Goal: Information Seeking & Learning: Learn about a topic

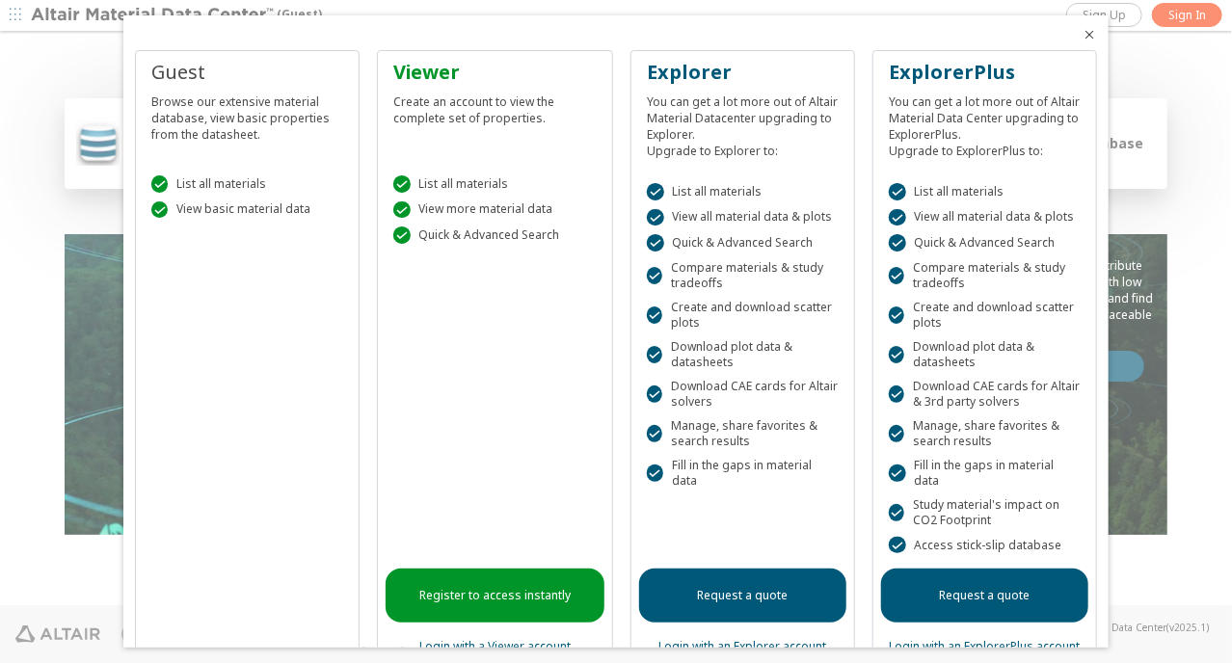
click at [1081, 35] on icon "Close" at bounding box center [1088, 34] width 15 height 15
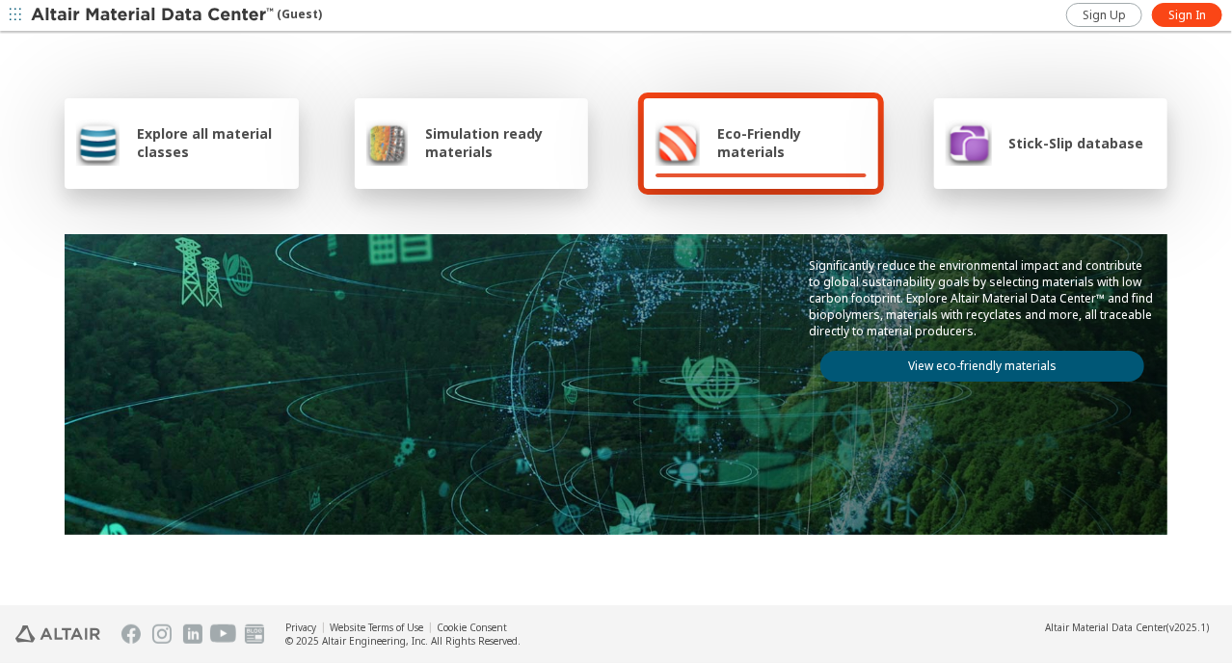
click at [202, 149] on span "Explore all material classes" at bounding box center [212, 142] width 150 height 37
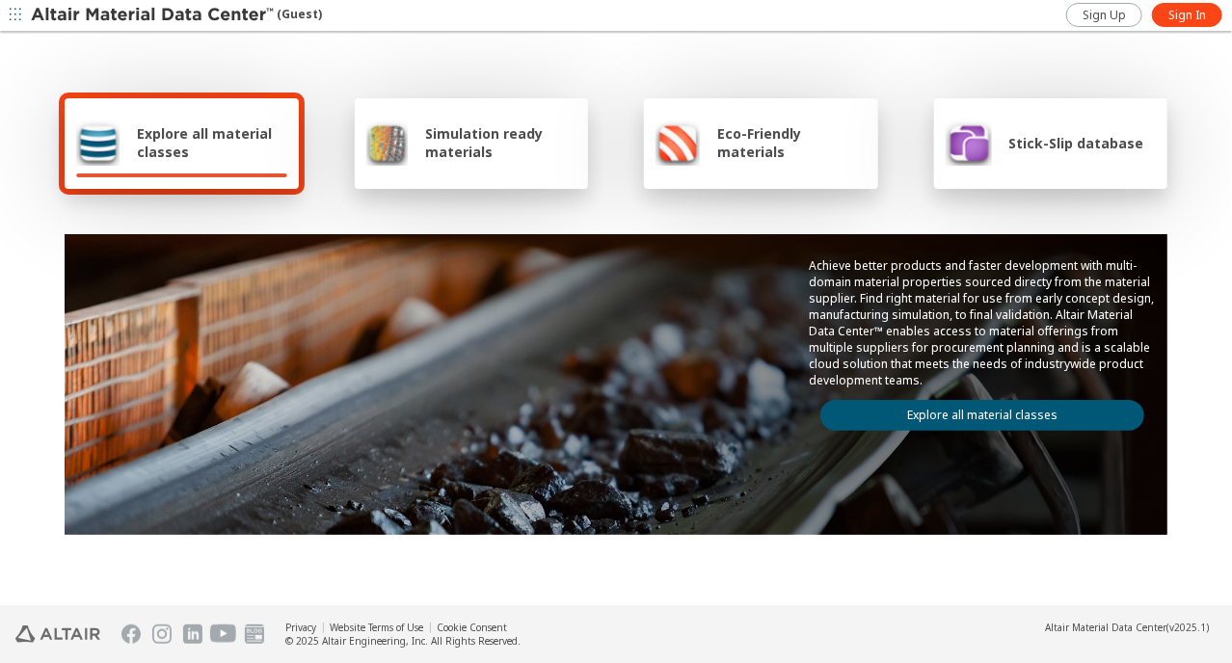
click at [478, 160] on span "Simulation ready materials" at bounding box center [500, 142] width 151 height 37
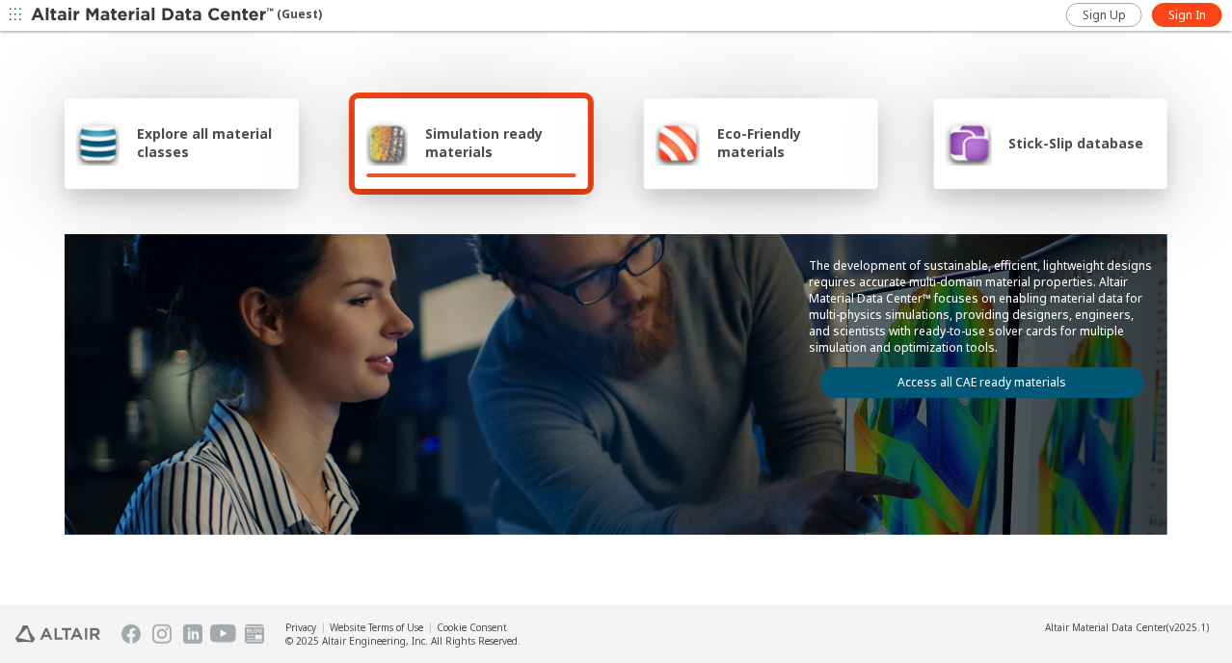
click at [723, 153] on span "Eco-Friendly materials" at bounding box center [791, 142] width 148 height 37
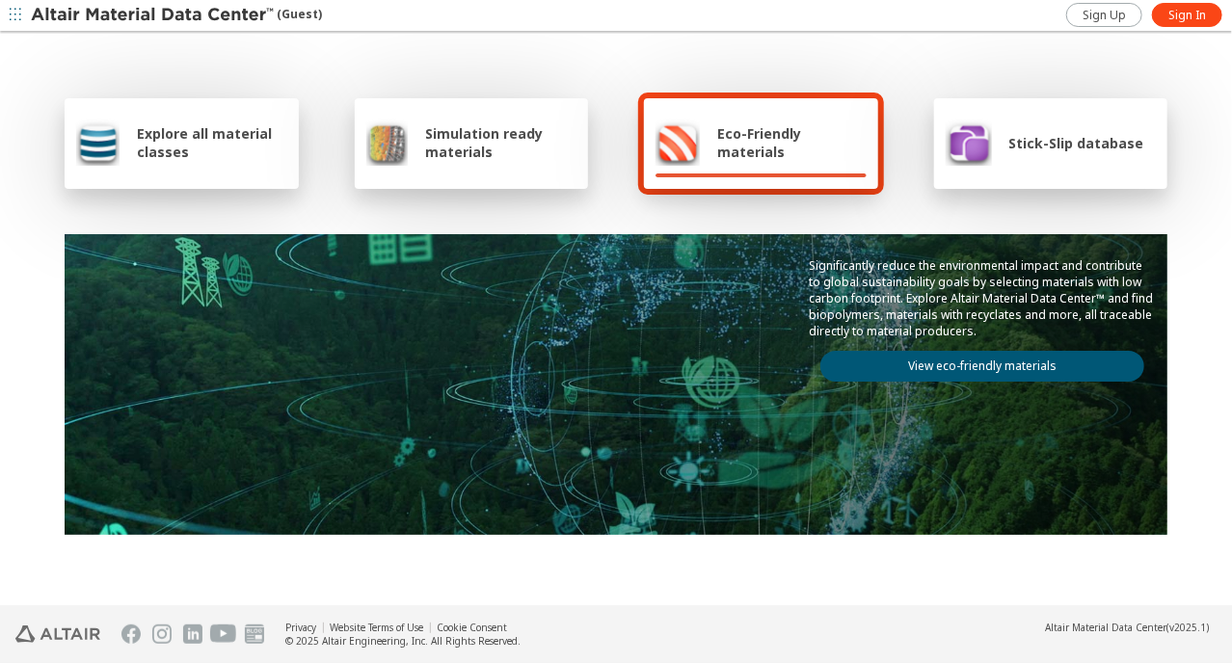
click at [387, 146] on img at bounding box center [386, 142] width 41 height 46
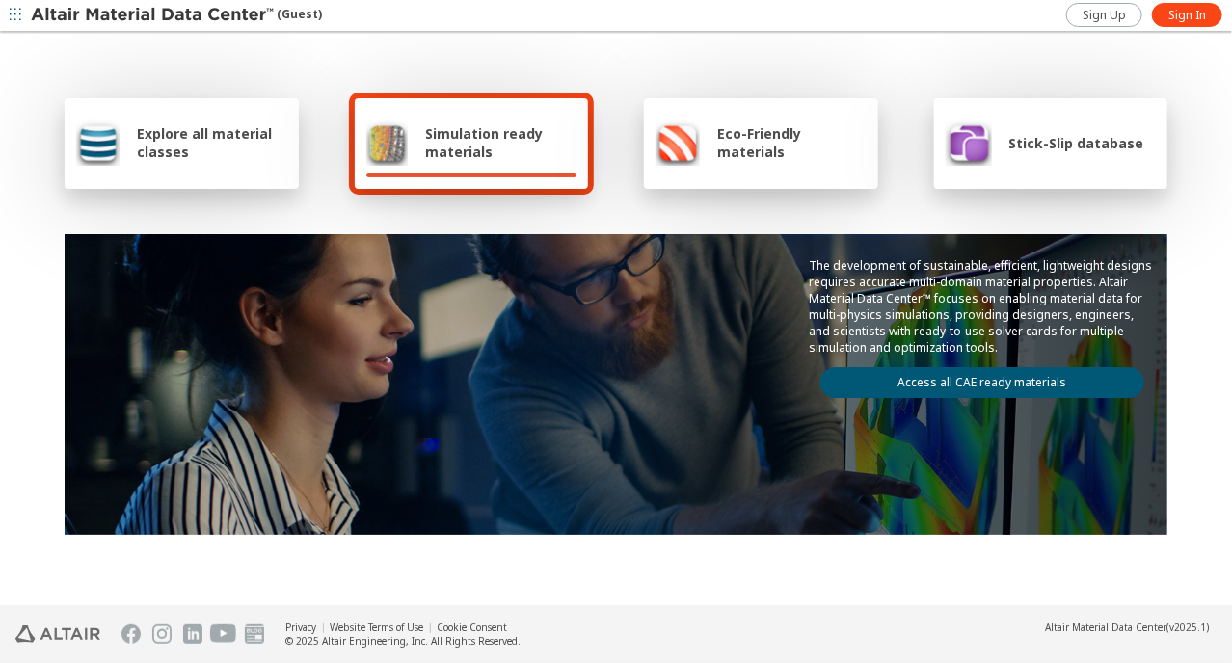
click at [175, 142] on span "Explore all material classes" at bounding box center [212, 142] width 150 height 37
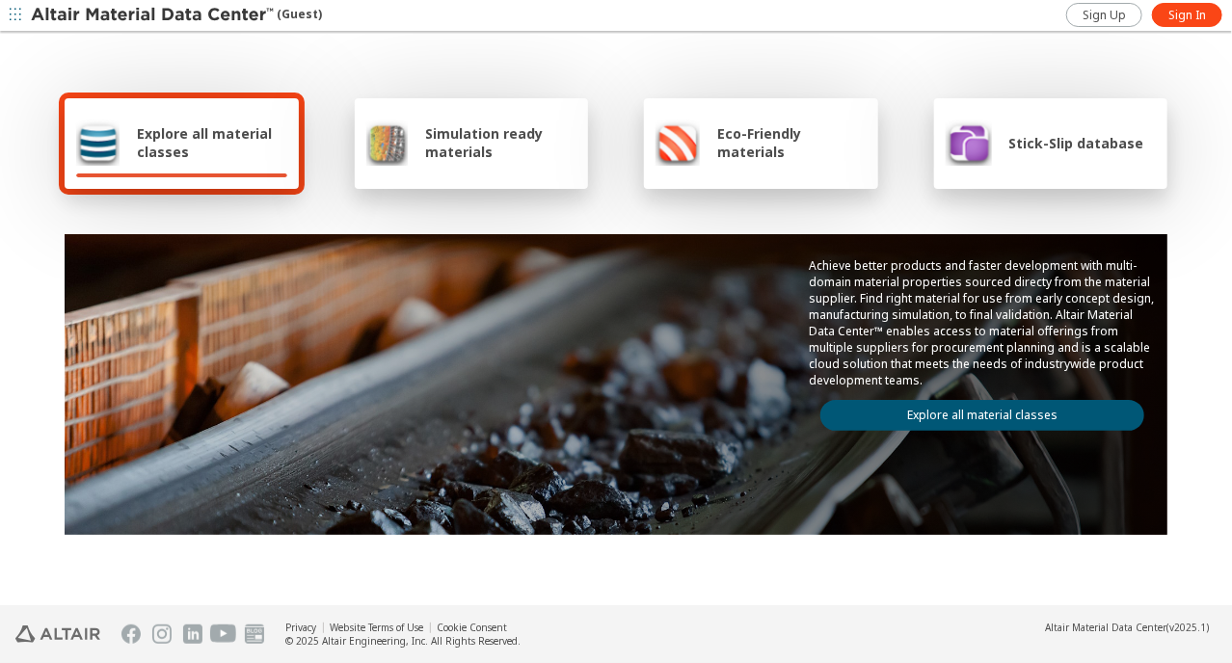
click at [956, 410] on link "Explore all material classes" at bounding box center [982, 415] width 324 height 31
